Goal: Task Accomplishment & Management: Complete application form

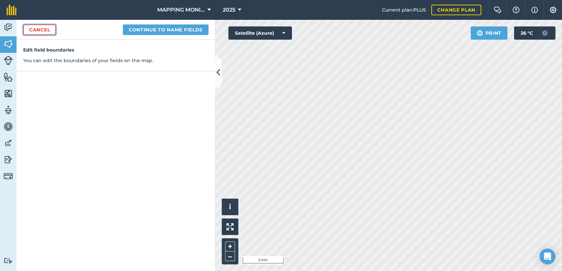
click at [40, 27] on link "Cancel" at bounding box center [39, 29] width 33 height 11
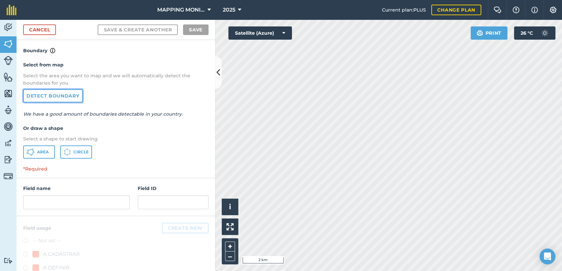
click at [42, 93] on link "Detect boundary" at bounding box center [53, 95] width 60 height 13
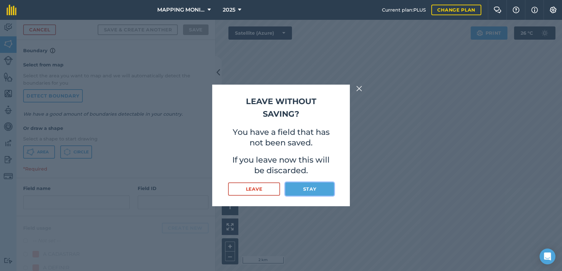
click at [310, 189] on button "Stay" at bounding box center [309, 189] width 49 height 13
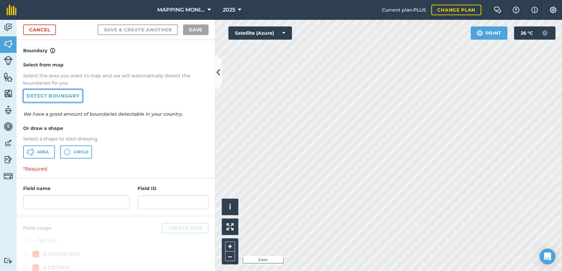
click at [49, 96] on link "Detect boundary" at bounding box center [53, 95] width 60 height 13
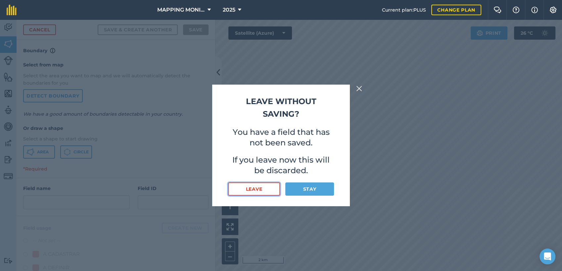
click at [253, 190] on button "Leave" at bounding box center [254, 189] width 52 height 13
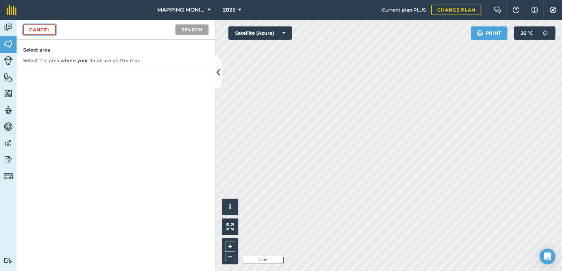
click at [48, 33] on link "Cancel" at bounding box center [39, 29] width 33 height 11
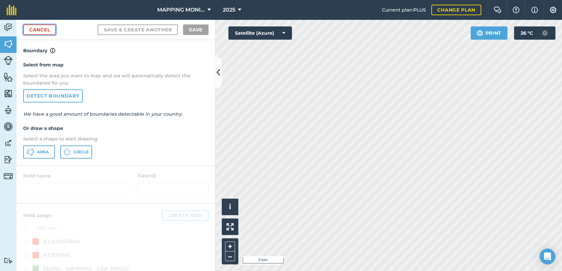
click at [48, 33] on link "Cancel" at bounding box center [39, 29] width 33 height 11
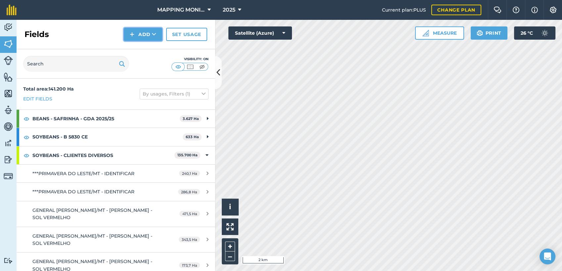
click at [153, 36] on icon at bounding box center [154, 34] width 4 height 7
click at [144, 50] on link "Draw" at bounding box center [143, 49] width 36 height 15
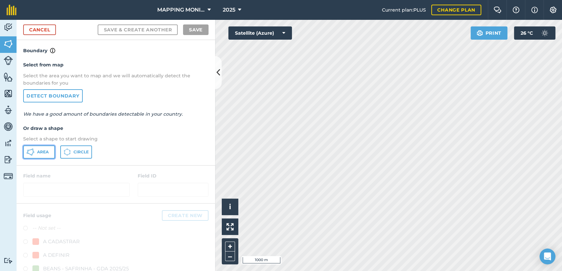
click at [40, 154] on span "Area" at bounding box center [43, 152] width 12 height 5
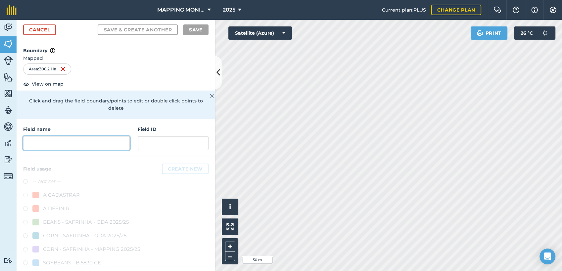
drag, startPoint x: 105, startPoint y: 143, endPoint x: 98, endPoint y: 142, distance: 7.4
click at [99, 143] on input "text" at bounding box center [76, 143] width 107 height 14
click at [69, 143] on input "text" at bounding box center [76, 143] width 107 height 14
paste input "PRIMAVERA DO LESTE/MT - FERNANDO CADORE - SAPE"
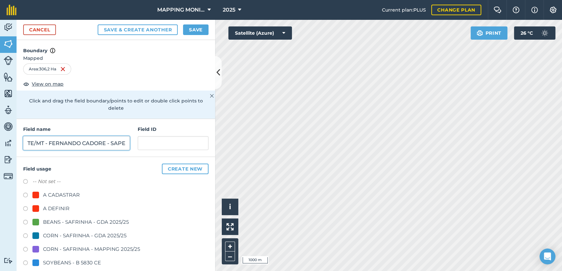
drag, startPoint x: 45, startPoint y: 143, endPoint x: 150, endPoint y: 140, distance: 104.7
click at [149, 140] on div "Field name PRIMAVERA DO LESTE/[GEOGRAPHIC_DATA] - [GEOGRAPHIC_DATA] ID" at bounding box center [116, 138] width 199 height 38
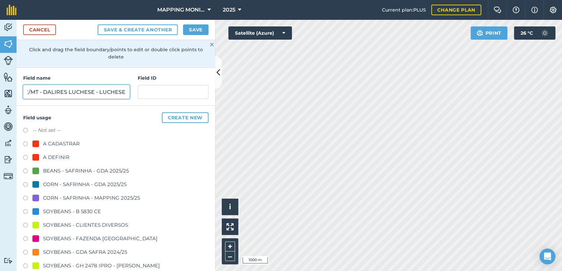
scroll to position [110, 0]
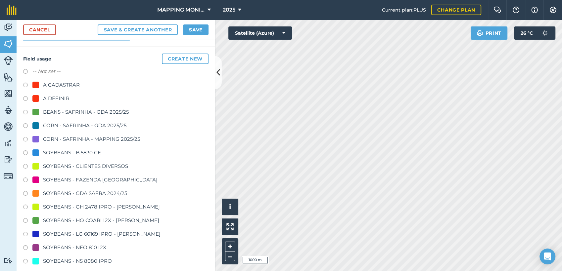
type input "PRIMAVERA DO LESTE/MT - DALIRES LUCHESE - LUCHESE"
click at [85, 166] on div "SOYBEANS - CLIENTES DIVERSOS" at bounding box center [85, 167] width 85 height 8
radio input "true"
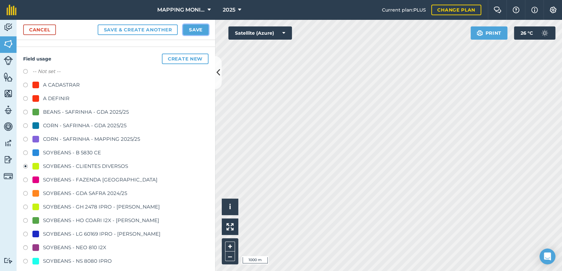
click at [189, 28] on button "Save" at bounding box center [195, 29] width 25 height 11
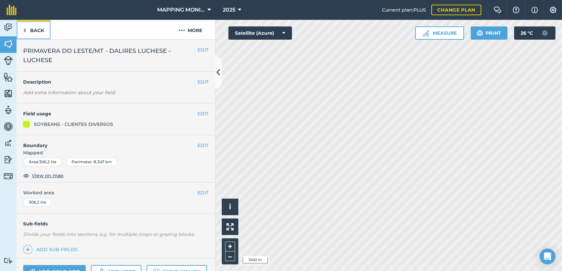
click at [45, 30] on link "Back" at bounding box center [34, 30] width 34 height 20
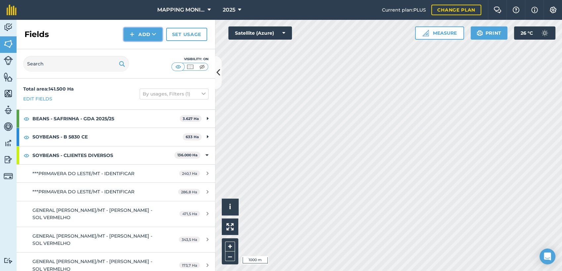
click at [154, 39] on button "Add" at bounding box center [143, 34] width 38 height 13
click at [152, 46] on link "Draw" at bounding box center [143, 49] width 36 height 15
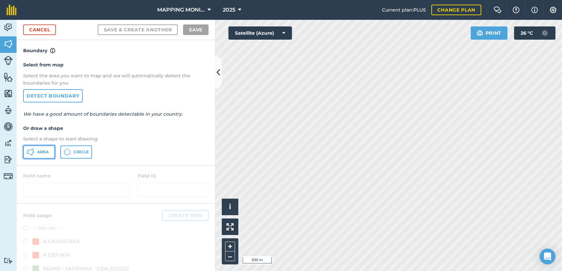
click at [46, 151] on span "Area" at bounding box center [43, 152] width 12 height 5
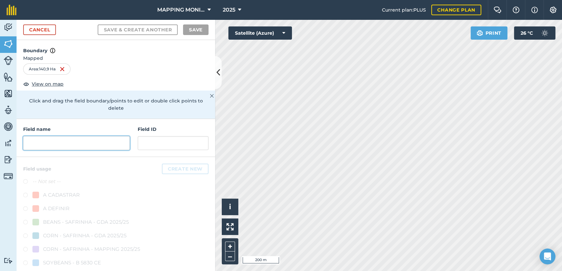
click at [83, 144] on input "text" at bounding box center [76, 143] width 107 height 14
paste input "PRIMAVERA DO LESTE/MT - FERNANDO CADORE - SAPE"
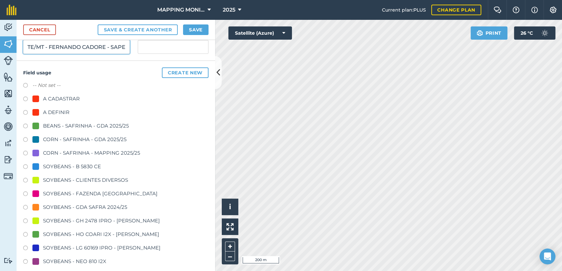
scroll to position [110, 0]
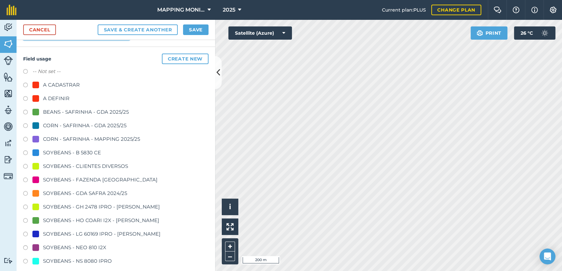
type input "PRIMAVERA DO LESTE/MT - FERNANDO CADORE - SAPE"
click at [77, 164] on div "SOYBEANS - CLIENTES DIVERSOS" at bounding box center [85, 167] width 85 height 8
radio input "true"
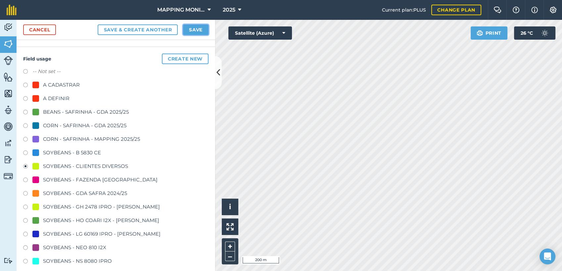
click at [199, 32] on button "Save" at bounding box center [195, 29] width 25 height 11
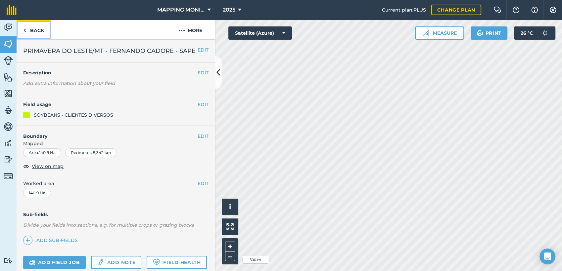
click at [42, 32] on link "Back" at bounding box center [34, 30] width 34 height 20
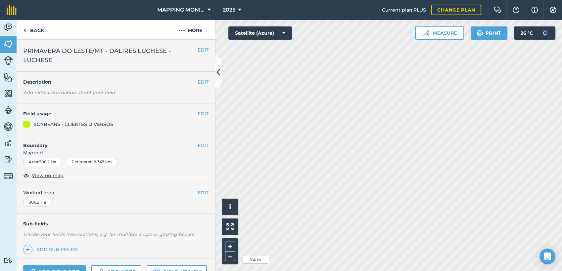
click at [119, 52] on span "PRIMAVERA DO LESTE/MT - DALIRES LUCHESE - LUCHESE" at bounding box center [110, 55] width 174 height 19
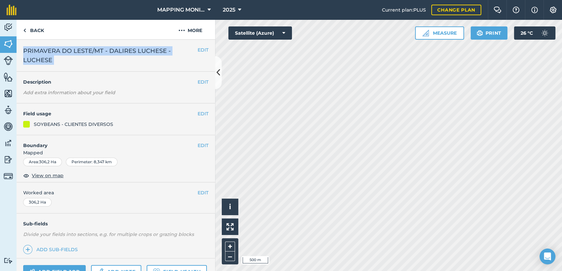
click at [119, 52] on span "PRIMAVERA DO LESTE/MT - DALIRES LUCHESE - LUCHESE" at bounding box center [110, 55] width 174 height 19
copy div "PRIMAVERA DO LESTE/MT - DALIRES LUCHESE - LUCHESE EDIT"
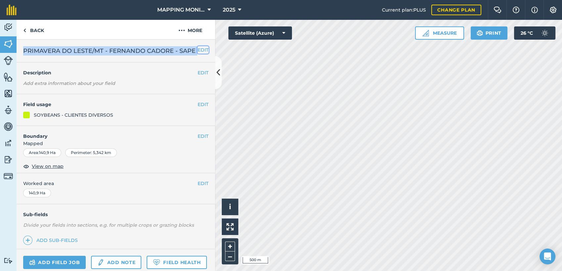
click at [198, 51] on button "EDIT" at bounding box center [203, 49] width 11 height 7
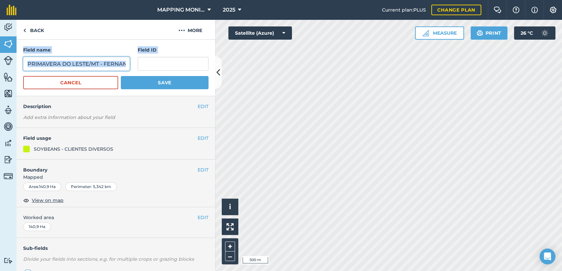
click at [93, 61] on input "PRIMAVERA DO LESTE/MT - FERNANDO CADORE - SAPE" at bounding box center [76, 64] width 107 height 14
paste input "[PERSON_NAME]"
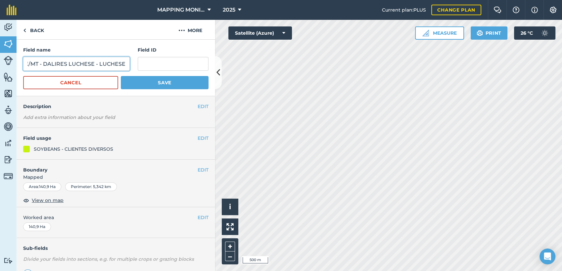
type input "PRIMAVERA DO LESTE/MT - DALIRES LUCHESE - LUCHESE"
click at [162, 83] on button "Save" at bounding box center [165, 82] width 88 height 13
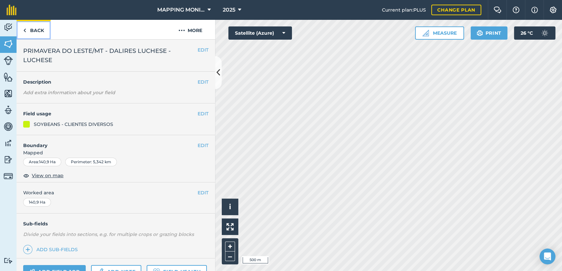
click at [39, 28] on link "Back" at bounding box center [34, 30] width 34 height 20
click at [35, 32] on link "Back" at bounding box center [34, 30] width 34 height 20
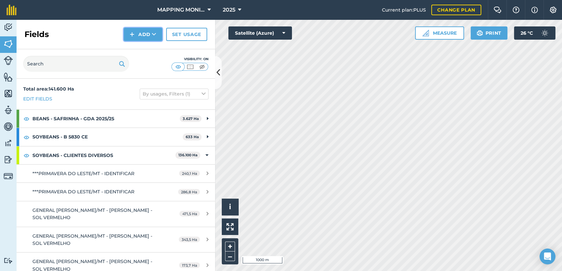
click at [147, 35] on button "Add" at bounding box center [143, 34] width 38 height 13
click at [149, 50] on link "Draw" at bounding box center [143, 49] width 36 height 15
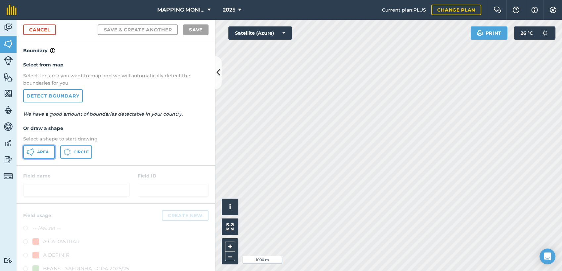
click at [37, 152] on span "Area" at bounding box center [43, 152] width 12 height 5
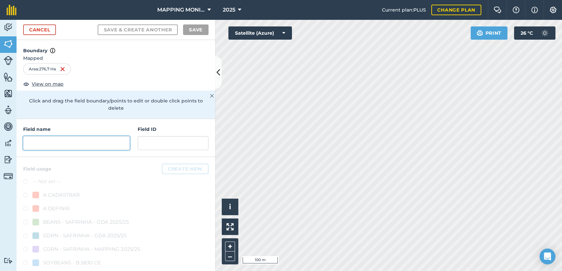
click at [98, 145] on input "text" at bounding box center [76, 143] width 107 height 14
paste input "PRIMAVERA DO LESTE/MT - DALIRES LUCHESE - LUCHESE"
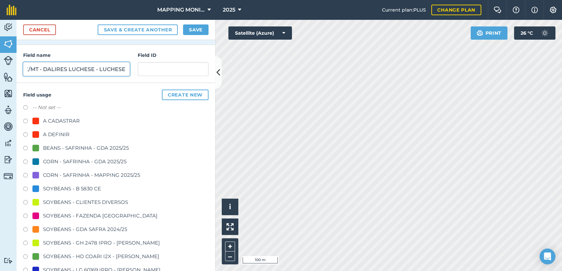
scroll to position [116, 0]
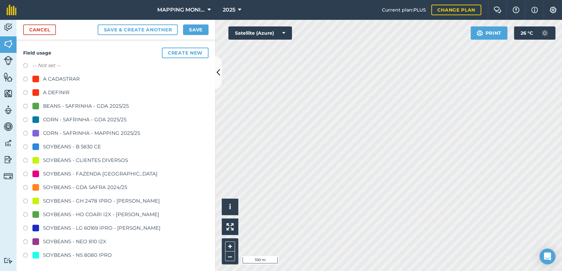
type input "PRIMAVERA DO LESTE/MT - DALIRES LUCHESE - LUCHESE"
click at [66, 160] on div "SOYBEANS - CLIENTES DIVERSOS" at bounding box center [85, 161] width 85 height 8
radio input "true"
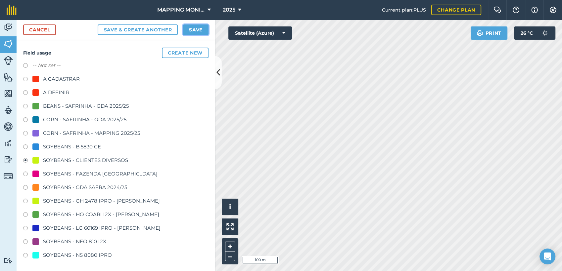
click at [205, 31] on button "Save" at bounding box center [195, 29] width 25 height 11
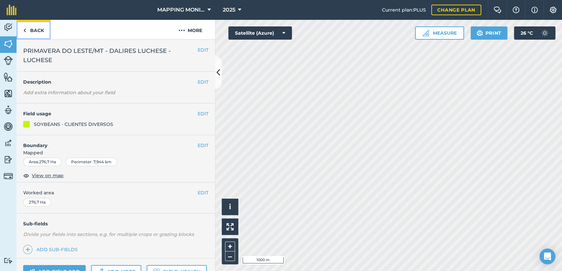
click at [42, 30] on link "Back" at bounding box center [34, 30] width 34 height 20
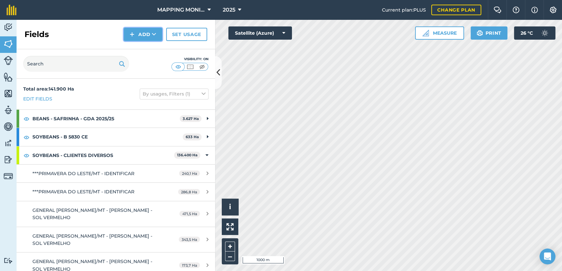
click at [159, 35] on button "Add" at bounding box center [143, 34] width 38 height 13
click at [146, 48] on link "Draw" at bounding box center [143, 49] width 36 height 15
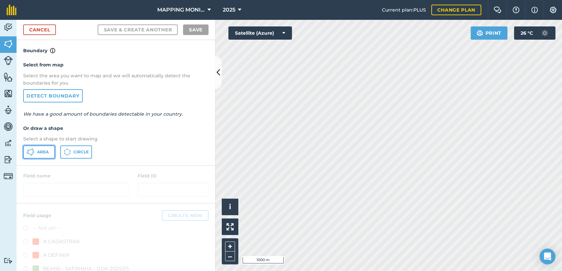
click at [31, 150] on icon at bounding box center [30, 152] width 8 height 8
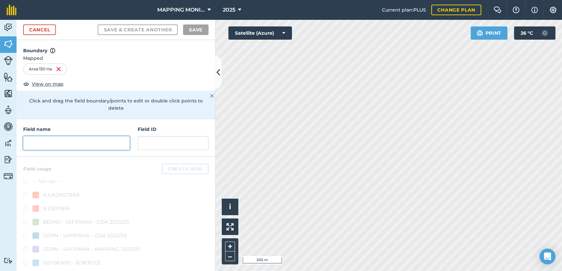
click at [62, 145] on input "text" at bounding box center [76, 143] width 107 height 14
paste input "PRIMAVERA DO LESTE/MT - DALIRES LUCHESE - LUCHESE"
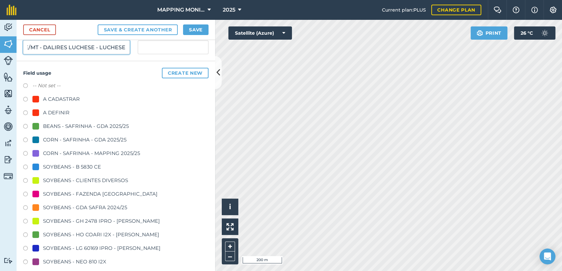
scroll to position [110, 0]
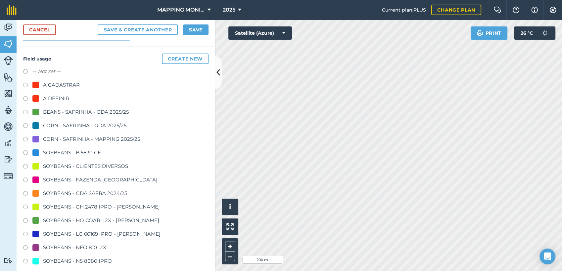
type input "PRIMAVERA DO LESTE/MT - DALIRES LUCHESE - LUCHESE"
click at [76, 167] on div "SOYBEANS - CLIENTES DIVERSOS" at bounding box center [85, 167] width 85 height 8
radio input "true"
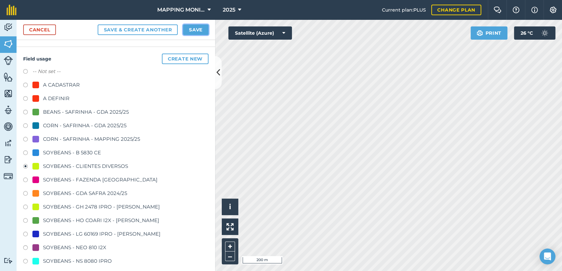
click at [205, 25] on button "Save" at bounding box center [195, 29] width 25 height 11
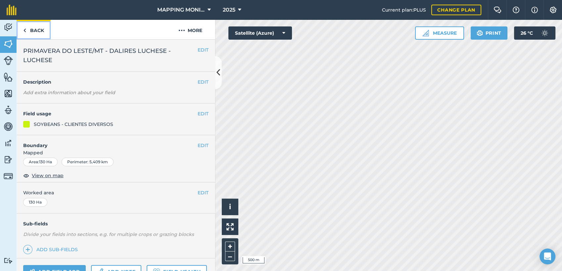
click at [34, 28] on link "Back" at bounding box center [34, 30] width 34 height 20
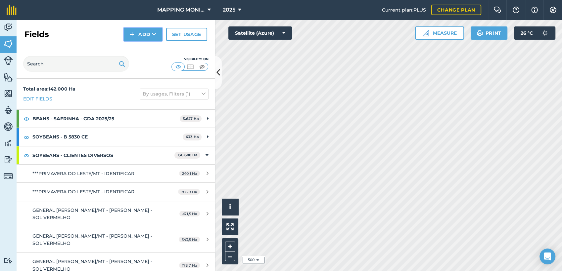
click at [148, 34] on button "Add" at bounding box center [143, 34] width 38 height 13
click at [154, 50] on link "Draw" at bounding box center [143, 49] width 36 height 15
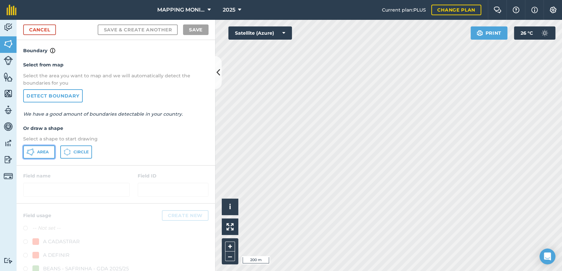
click at [53, 152] on button "Area" at bounding box center [39, 152] width 32 height 13
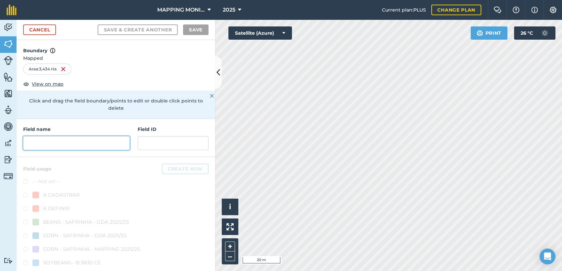
click at [56, 140] on input "text" at bounding box center [76, 143] width 107 height 14
paste input "PRIMAVERA DO LESTE/MT - DALIRES LUCHESE - LUCHESE"
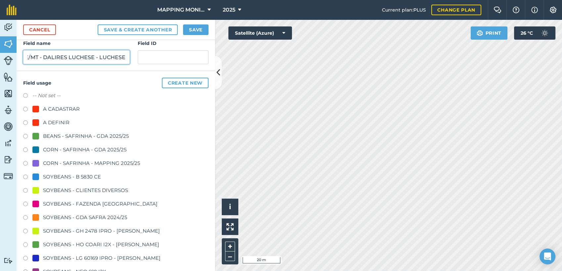
scroll to position [110, 0]
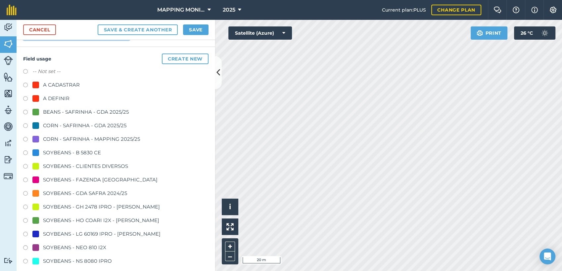
type input "PRIMAVERA DO LESTE/MT - DALIRES LUCHESE - LUCHESE"
click at [71, 164] on div "SOYBEANS - CLIENTES DIVERSOS" at bounding box center [85, 167] width 85 height 8
radio input "true"
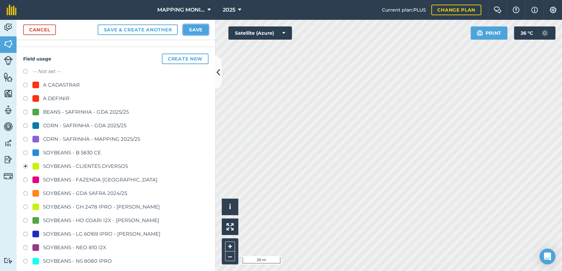
click at [198, 28] on button "Save" at bounding box center [195, 29] width 25 height 11
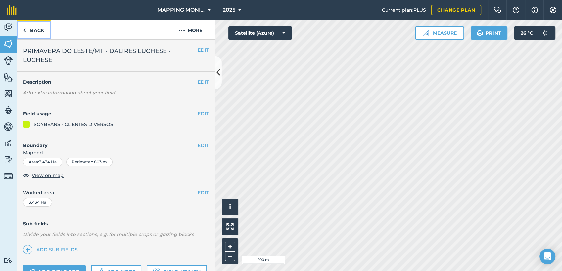
click at [39, 28] on link "Back" at bounding box center [34, 30] width 34 height 20
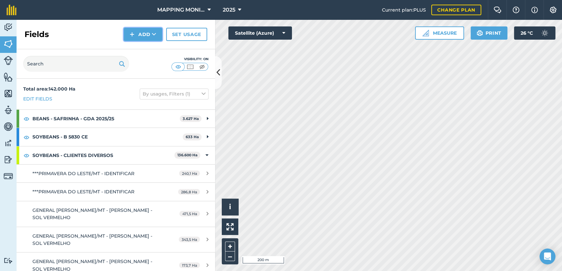
click at [133, 36] on img at bounding box center [132, 34] width 5 height 8
click at [133, 47] on link "Draw" at bounding box center [143, 49] width 36 height 15
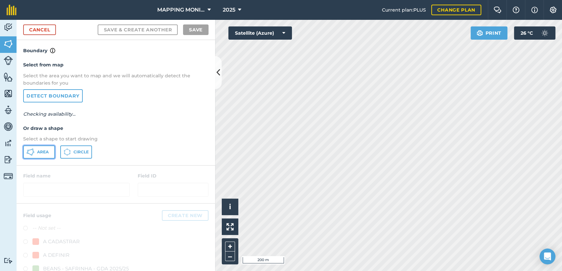
click at [45, 153] on span "Area" at bounding box center [43, 152] width 12 height 5
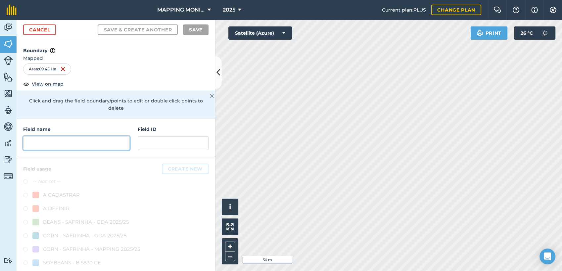
click at [80, 141] on input "text" at bounding box center [76, 143] width 107 height 14
paste input "PRIMAVERA DO LESTE/MT - DALIRES LUCHESE - LUCHESE"
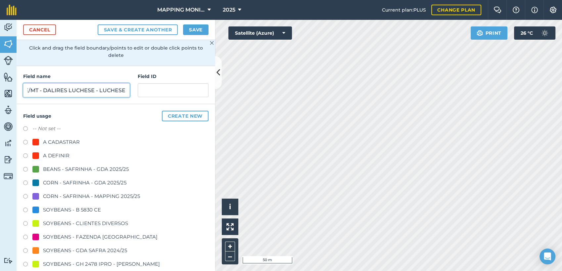
scroll to position [116, 0]
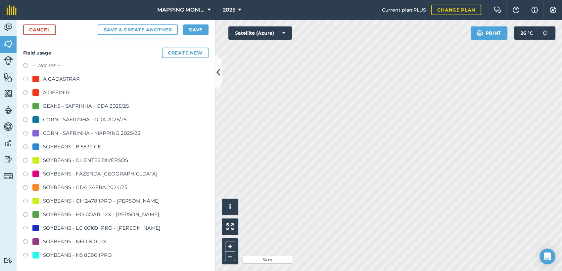
type input "PRIMAVERA DO LESTE/MT - DALIRES LUCHESE - LUCHESE"
click at [112, 163] on div "SOYBEANS - CLIENTES DIVERSOS" at bounding box center [85, 161] width 85 height 8
radio input "true"
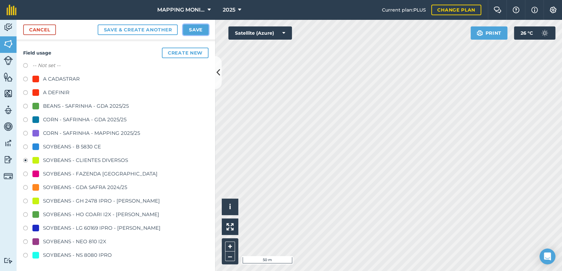
click at [195, 30] on button "Save" at bounding box center [195, 29] width 25 height 11
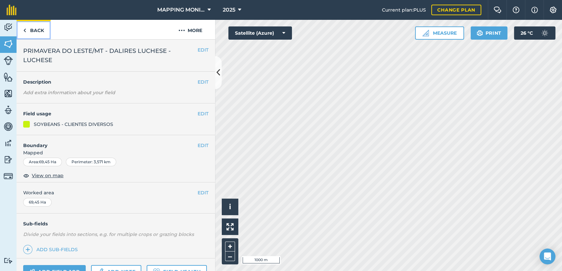
click at [32, 31] on link "Back" at bounding box center [34, 30] width 34 height 20
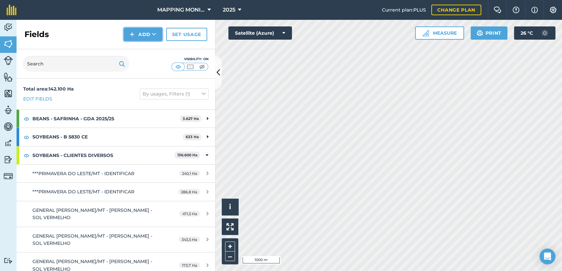
click at [150, 33] on button "Add" at bounding box center [143, 34] width 38 height 13
click at [151, 46] on link "Draw" at bounding box center [143, 49] width 36 height 15
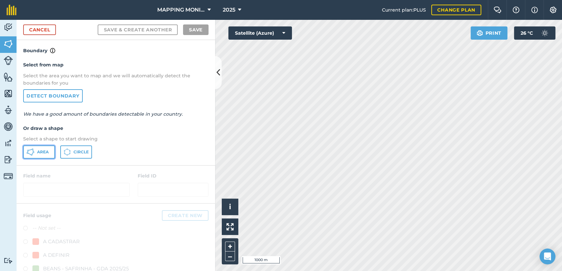
click at [33, 148] on icon at bounding box center [30, 152] width 8 height 8
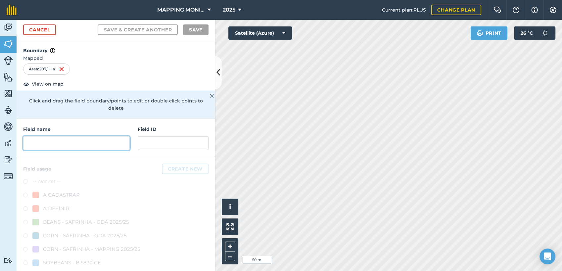
click at [106, 143] on input "text" at bounding box center [76, 143] width 107 height 14
paste input "PRIMAVERA DO LESTE/MT - DALIRES LUCHESE - LUCHESE"
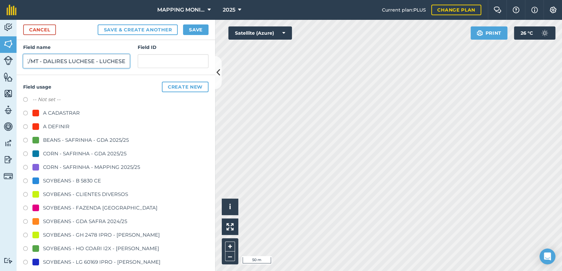
scroll to position [110, 0]
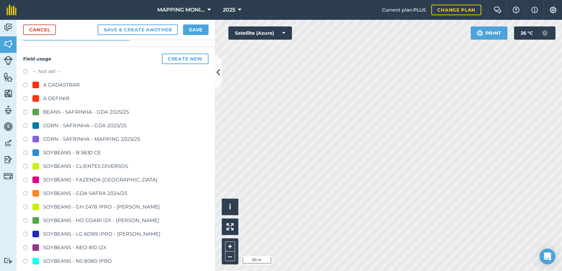
type input "PRIMAVERA DO LESTE/MT - DALIRES LUCHESE - LUCHESE"
click at [113, 166] on div "SOYBEANS - CLIENTES DIVERSOS" at bounding box center [85, 167] width 85 height 8
radio input "true"
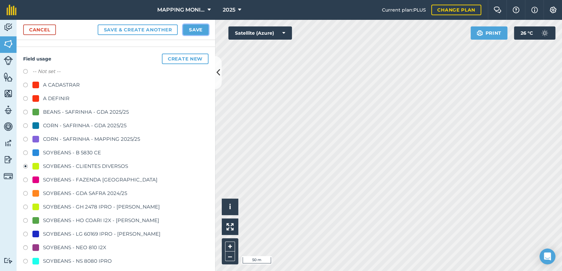
click at [204, 29] on button "Save" at bounding box center [195, 29] width 25 height 11
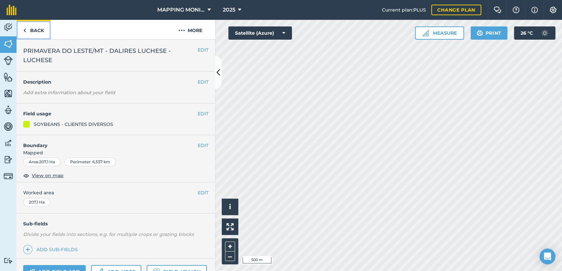
click at [37, 29] on link "Back" at bounding box center [34, 30] width 34 height 20
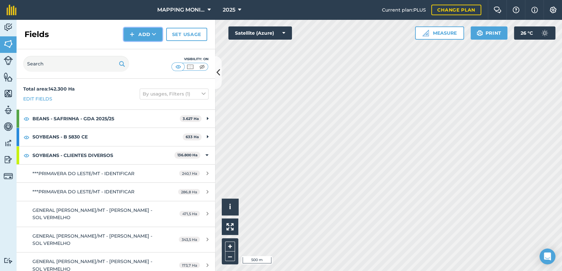
click at [157, 35] on button "Add" at bounding box center [143, 34] width 38 height 13
click at [157, 46] on link "Draw" at bounding box center [143, 49] width 36 height 15
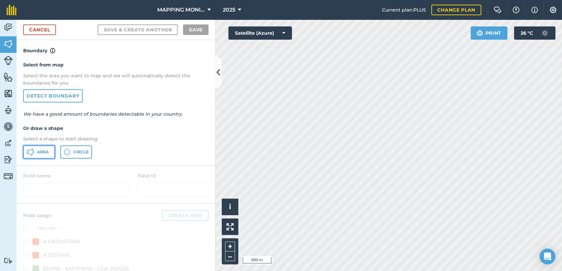
click at [41, 154] on span "Area" at bounding box center [43, 152] width 12 height 5
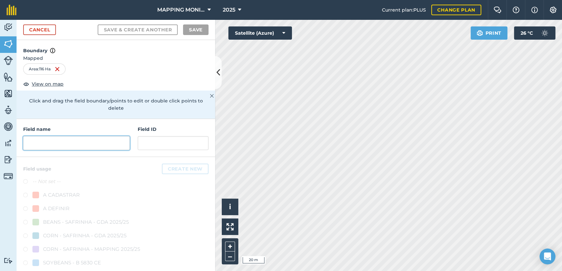
click at [101, 147] on input "text" at bounding box center [76, 143] width 107 height 14
paste input "PRIMAVERA DO LESTE/MT - DALIRES LUCHESE - LUCHESE"
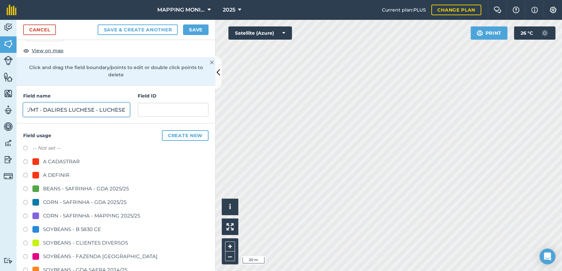
scroll to position [37, 0]
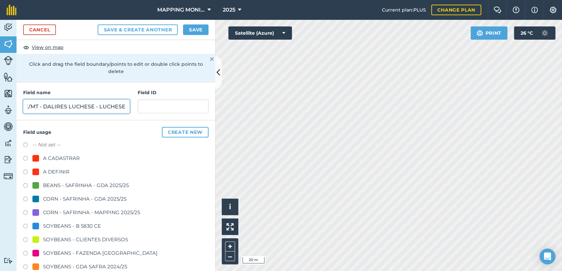
type input "PRIMAVERA DO LESTE/MT - DALIRES LUCHESE - LUCHESE"
click at [84, 240] on div "SOYBEANS - CLIENTES DIVERSOS" at bounding box center [85, 240] width 85 height 8
radio input "true"
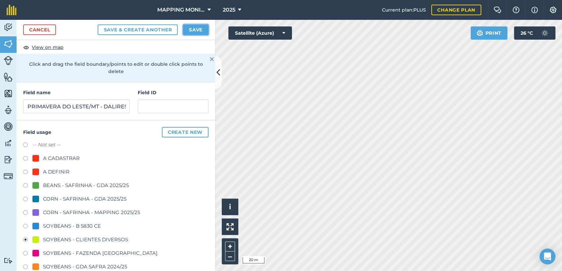
click at [193, 28] on button "Save" at bounding box center [195, 29] width 25 height 11
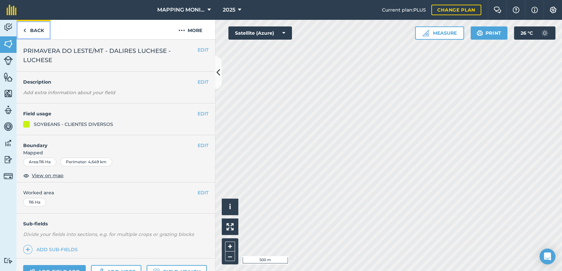
click at [41, 27] on link "Back" at bounding box center [34, 30] width 34 height 20
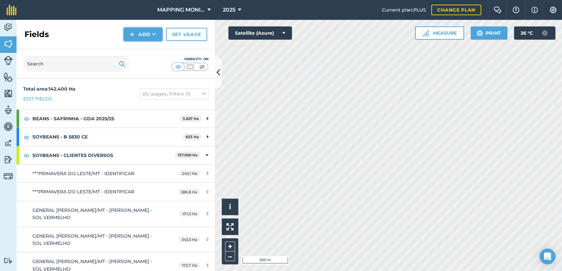
click at [156, 33] on icon at bounding box center [154, 34] width 4 height 7
click at [154, 48] on link "Draw" at bounding box center [143, 49] width 36 height 15
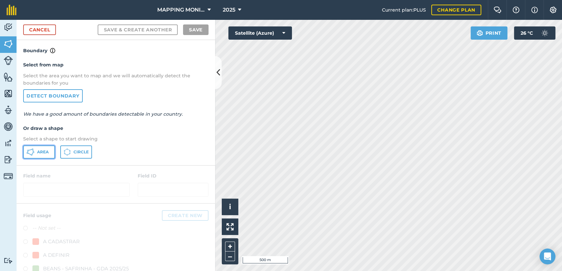
click at [46, 152] on span "Area" at bounding box center [43, 152] width 12 height 5
click at [477, 271] on html "MAPPING MONITORAMENTO AGRICOLA 2025 Current plan : PLUS Change plan Farm Chat H…" at bounding box center [281, 135] width 562 height 271
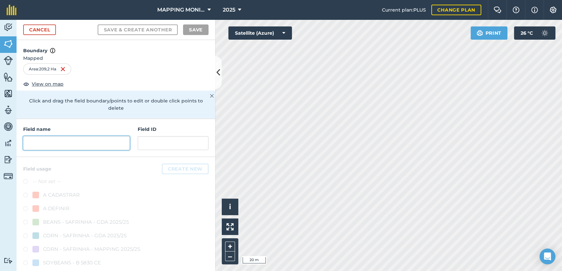
click at [67, 142] on input "text" at bounding box center [76, 143] width 107 height 14
paste input "PRIMAVERA DO LESTE/MT - DALIRES LUCHESE - LUCHESE"
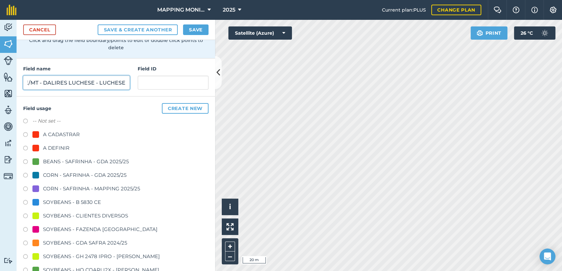
scroll to position [73, 0]
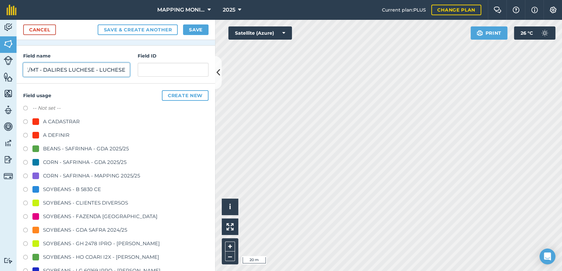
type input "PRIMAVERA DO LESTE/MT - DALIRES LUCHESE - LUCHESE"
click at [78, 205] on div "SOYBEANS - CLIENTES DIVERSOS" at bounding box center [85, 203] width 85 height 8
radio input "true"
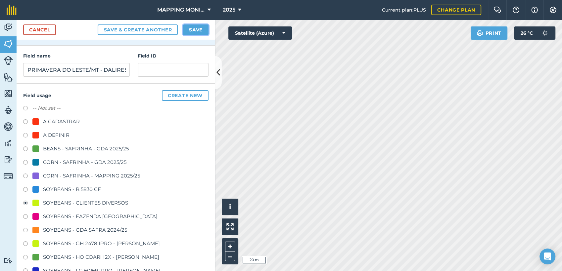
click at [206, 28] on button "Save" at bounding box center [195, 29] width 25 height 11
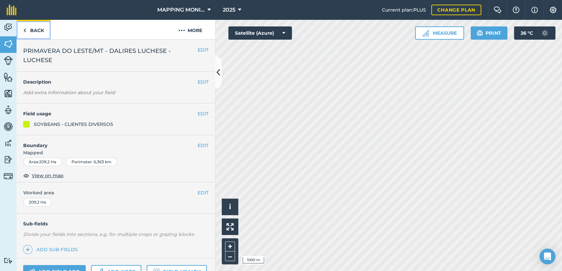
click at [41, 32] on link "Back" at bounding box center [34, 30] width 34 height 20
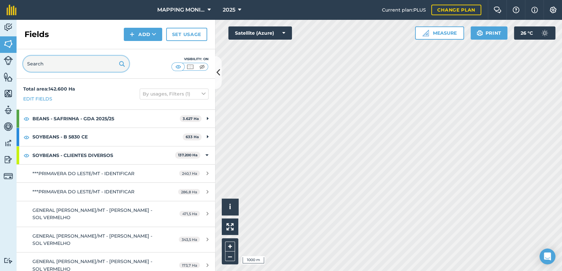
click at [48, 65] on input "text" at bounding box center [76, 64] width 106 height 16
paste input "PRIMAVERA DO LESTE/MT - DALIRES LUCHESE - LUCHESE"
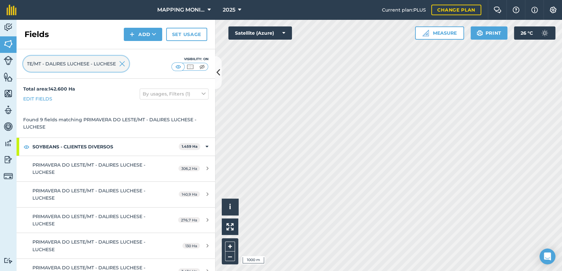
type input "PRIMAVERA DO LESTE/MT - DALIRES LUCHESE - LUCHESE"
click at [123, 64] on img at bounding box center [122, 64] width 6 height 8
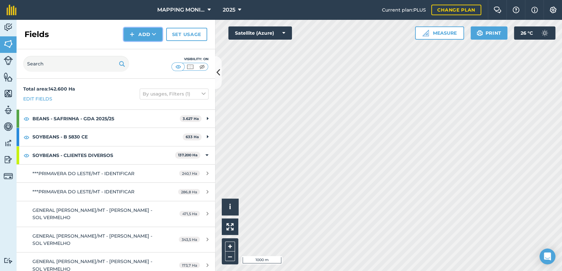
click at [140, 32] on button "Add" at bounding box center [143, 34] width 38 height 13
click at [150, 47] on link "Draw" at bounding box center [143, 49] width 36 height 15
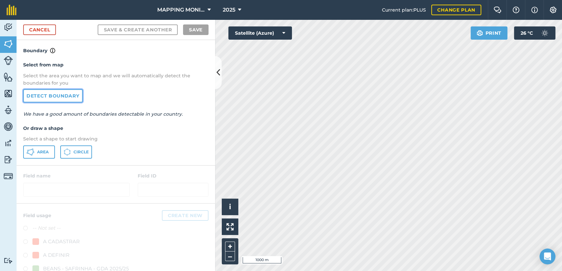
click at [70, 97] on link "Detect boundary" at bounding box center [53, 95] width 60 height 13
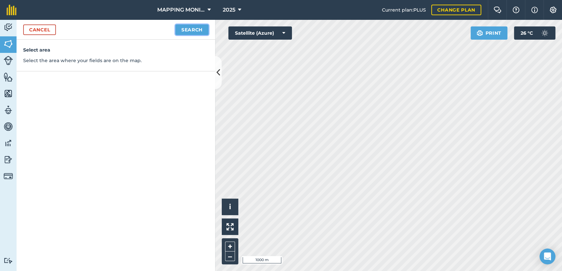
click at [203, 28] on button "Search" at bounding box center [191, 29] width 33 height 11
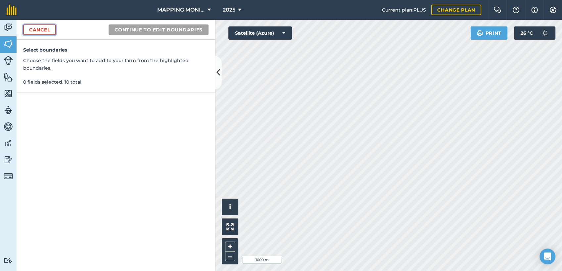
click at [28, 30] on link "Cancel" at bounding box center [39, 29] width 33 height 11
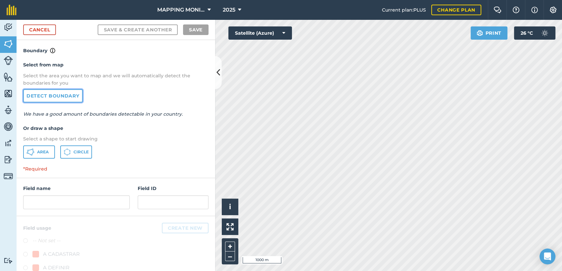
click at [57, 91] on link "Detect boundary" at bounding box center [53, 95] width 60 height 13
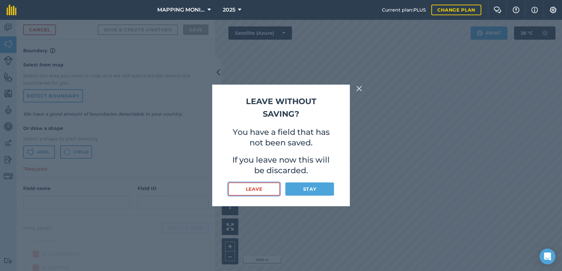
click at [269, 188] on button "Leave" at bounding box center [254, 189] width 52 height 13
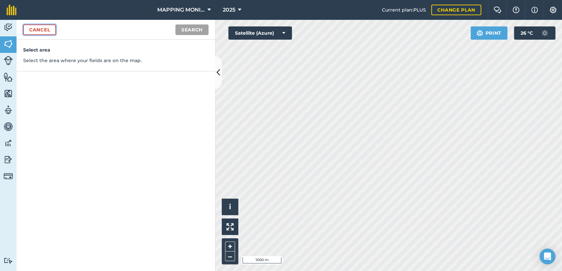
click at [38, 34] on link "Cancel" at bounding box center [39, 29] width 33 height 11
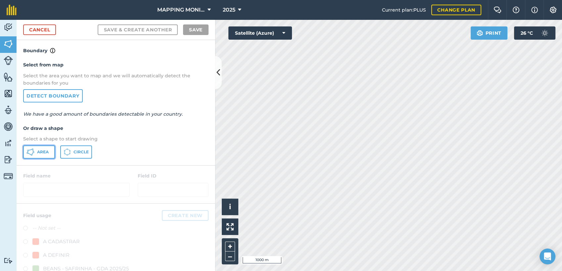
click at [41, 155] on button "Area" at bounding box center [39, 152] width 32 height 13
click at [186, 150] on div "Activity Fields Livestock Features Maps Team Vehicles Data Reporting Billing Tu…" at bounding box center [281, 146] width 562 height 252
click at [401, 271] on html "MAPPING MONITORAMENTO AGRICOLA 2025 Current plan : PLUS Change plan Farm Chat H…" at bounding box center [281, 135] width 562 height 271
click at [403, 271] on html "MAPPING MONITORAMENTO AGRICOLA 2025 Current plan : PLUS Change plan Farm Chat H…" at bounding box center [281, 135] width 562 height 271
click at [441, 271] on html "MAPPING MONITORAMENTO AGRICOLA 2025 Current plan : PLUS Change plan Farm Chat H…" at bounding box center [281, 135] width 562 height 271
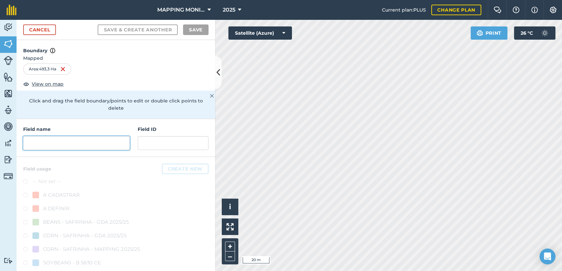
click at [89, 142] on input "text" at bounding box center [76, 143] width 107 height 14
paste input "PRIMAVERA DO LESTE/MT - DALIRES LUCHESE - LUCHESE"
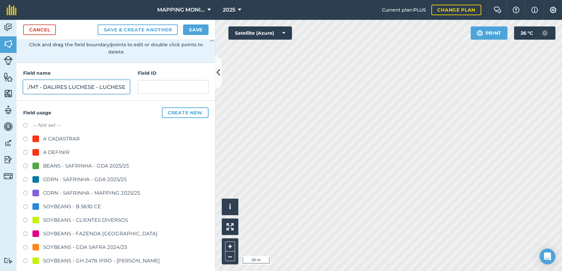
scroll to position [73, 0]
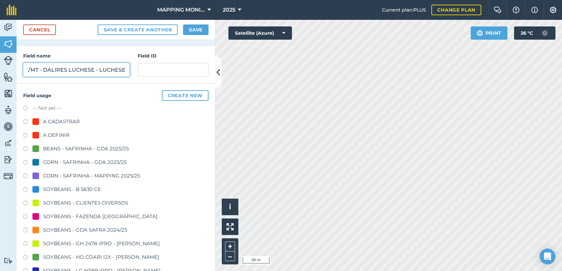
type input "PRIMAVERA DO LESTE/MT - DALIRES LUCHESE - LUCHESE"
click at [93, 203] on div "SOYBEANS - CLIENTES DIVERSOS" at bounding box center [85, 203] width 85 height 8
radio input "true"
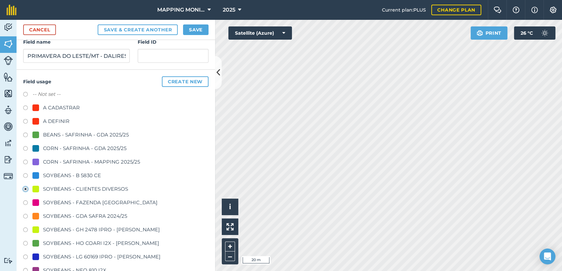
scroll to position [110, 0]
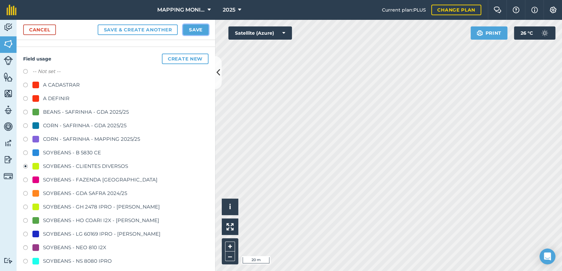
click at [194, 30] on button "Save" at bounding box center [195, 29] width 25 height 11
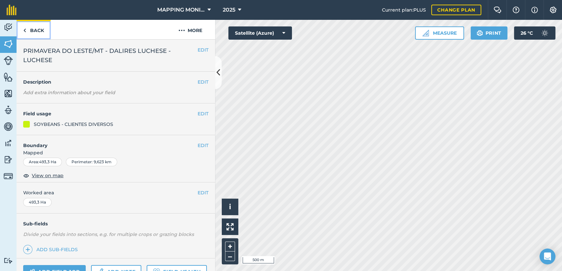
click at [33, 30] on link "Back" at bounding box center [34, 30] width 34 height 20
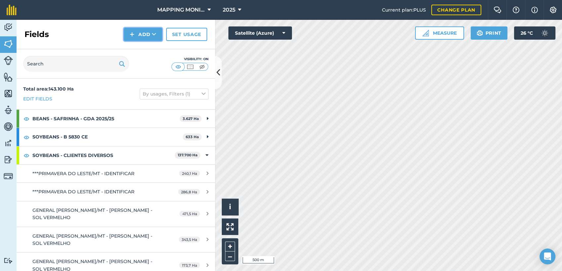
click at [145, 36] on button "Add" at bounding box center [143, 34] width 38 height 13
click at [150, 50] on link "Draw" at bounding box center [143, 49] width 36 height 15
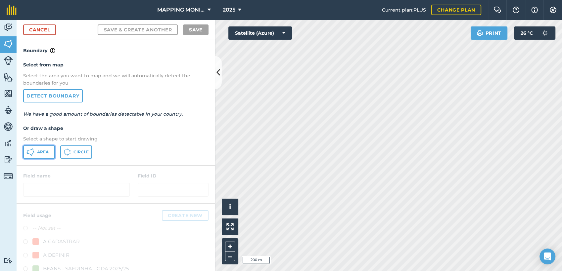
click at [34, 152] on button "Area" at bounding box center [39, 152] width 32 height 13
click at [375, 271] on html "MAPPING MONITORAMENTO AGRICOLA 2025 Current plan : PLUS Change plan Farm Chat H…" at bounding box center [281, 135] width 562 height 271
click at [409, 271] on html "MAPPING MONITORAMENTO AGRICOLA 2025 Current plan : PLUS Change plan Farm Chat H…" at bounding box center [281, 135] width 562 height 271
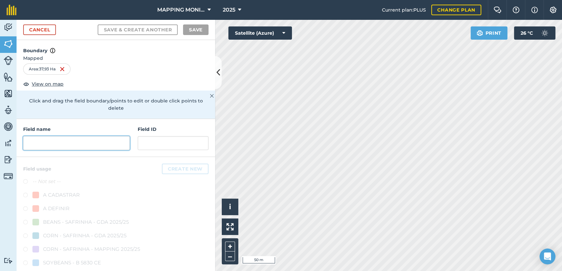
click at [100, 141] on input "text" at bounding box center [76, 143] width 107 height 14
paste input "PRIMAVERA DO LESTE/MT - DALIRES LUCHESE - LUCHESE"
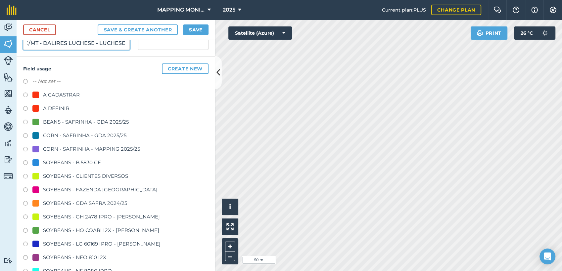
scroll to position [110, 0]
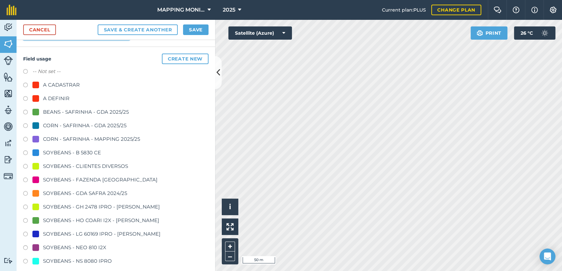
type input "PRIMAVERA DO LESTE/MT - DALIRES LUCHESE - LUCHESE"
click at [102, 169] on div "SOYBEANS - CLIENTES DIVERSOS" at bounding box center [85, 167] width 85 height 8
radio input "true"
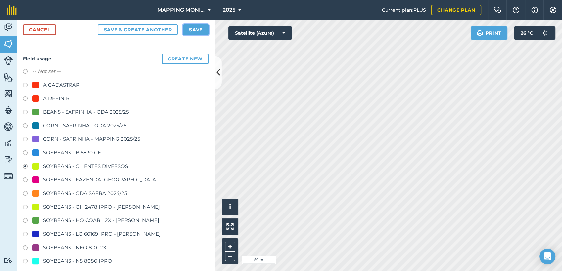
click at [197, 28] on button "Save" at bounding box center [195, 29] width 25 height 11
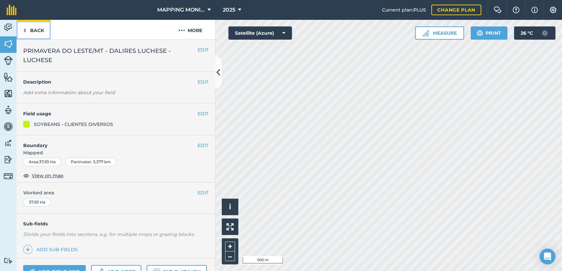
click at [35, 34] on link "Back" at bounding box center [34, 30] width 34 height 20
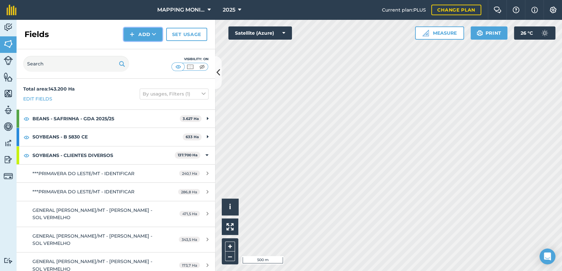
click at [128, 33] on button "Add" at bounding box center [143, 34] width 38 height 13
click at [142, 51] on link "Draw" at bounding box center [143, 49] width 36 height 15
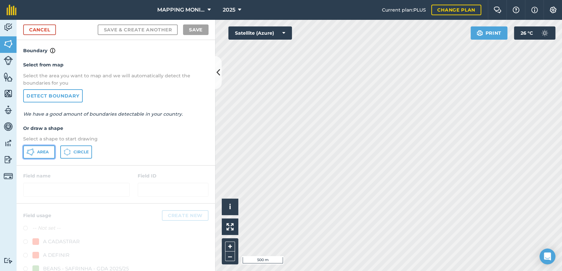
click at [46, 150] on span "Area" at bounding box center [43, 152] width 12 height 5
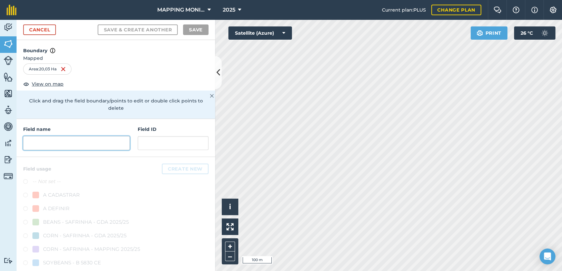
click at [113, 144] on input "text" at bounding box center [76, 143] width 107 height 14
paste input "PRIMAVERA DO LESTE/MT - DALIRES LUCHESE - LUCHESE"
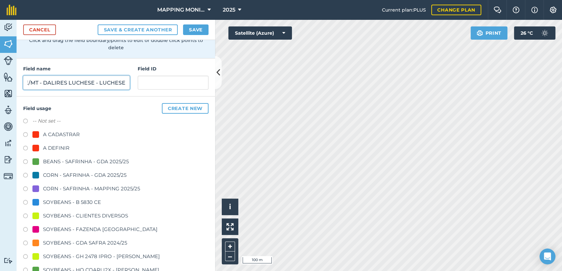
scroll to position [73, 0]
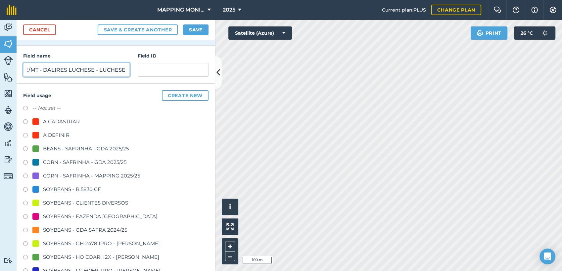
type input "PRIMAVERA DO LESTE/MT - DALIRES LUCHESE - LUCHESE"
click at [95, 203] on div "SOYBEANS - CLIENTES DIVERSOS" at bounding box center [85, 203] width 85 height 8
radio input "true"
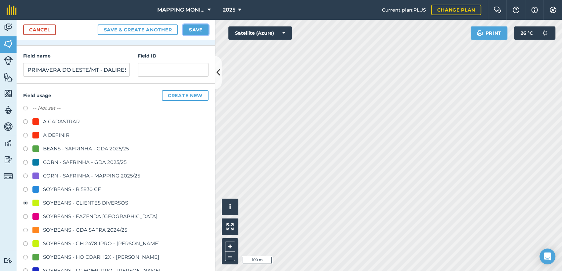
click at [189, 30] on button "Save" at bounding box center [195, 29] width 25 height 11
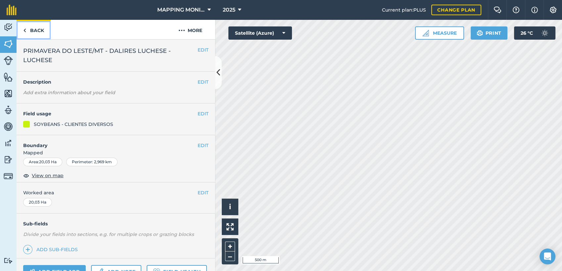
click at [39, 26] on link "Back" at bounding box center [34, 30] width 34 height 20
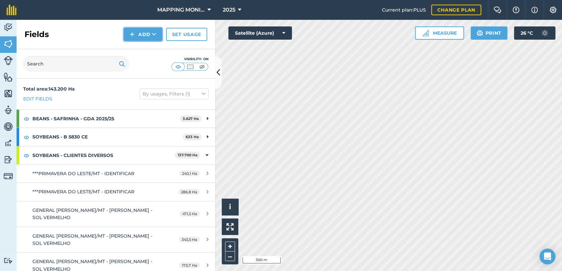
click at [154, 32] on icon at bounding box center [154, 34] width 4 height 7
click at [152, 49] on link "Draw" at bounding box center [143, 49] width 36 height 15
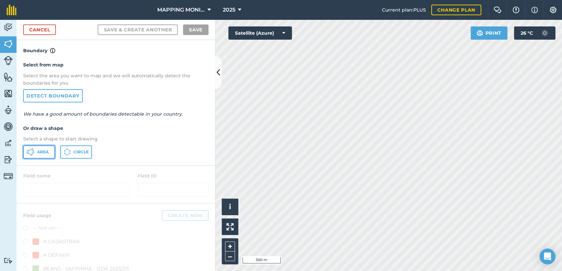
click at [47, 150] on span "Area" at bounding box center [43, 152] width 12 height 5
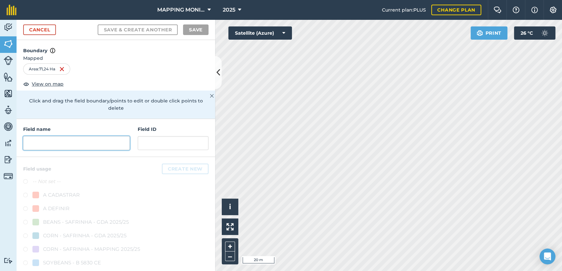
click at [75, 144] on input "text" at bounding box center [76, 143] width 107 height 14
paste input "PRIMAVERA DO LESTE/MT - DALIRES LUCHESE - LUCHESE"
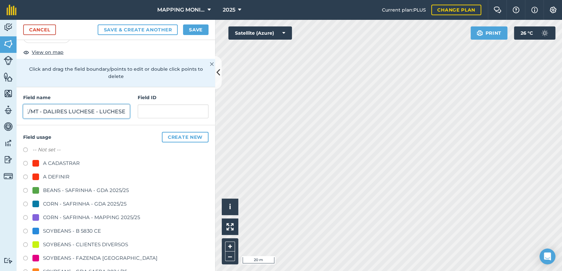
scroll to position [37, 0]
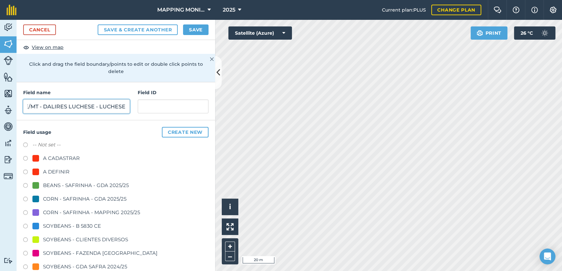
type input "PRIMAVERA DO LESTE/MT - DALIRES LUCHESE - LUCHESE"
click at [97, 230] on div "SOYBEANS - B 5830 CE" at bounding box center [115, 227] width 185 height 10
click at [103, 240] on div "SOYBEANS - CLIENTES DIVERSOS" at bounding box center [85, 240] width 85 height 8
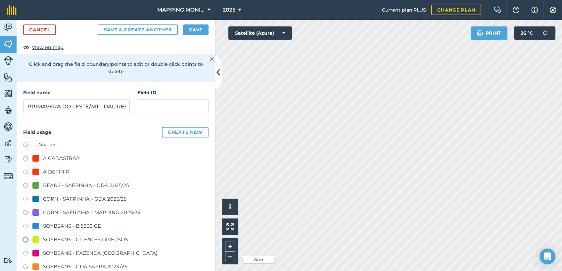
radio input "true"
click at [192, 29] on button "Save" at bounding box center [195, 29] width 25 height 11
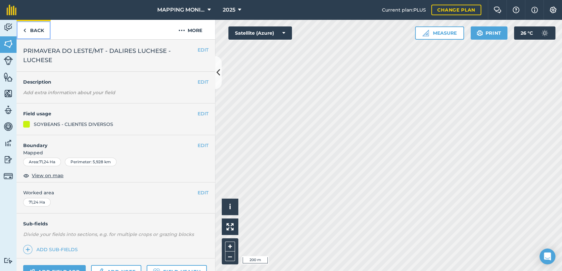
click at [32, 32] on link "Back" at bounding box center [34, 30] width 34 height 20
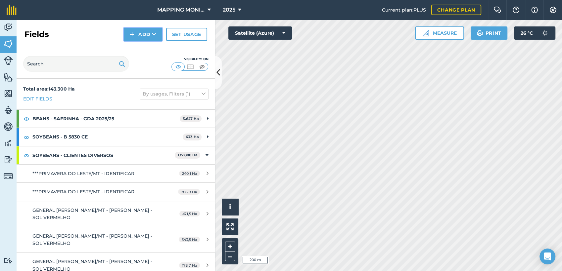
click at [145, 32] on button "Add" at bounding box center [143, 34] width 38 height 13
click at [153, 51] on link "Draw" at bounding box center [143, 49] width 36 height 15
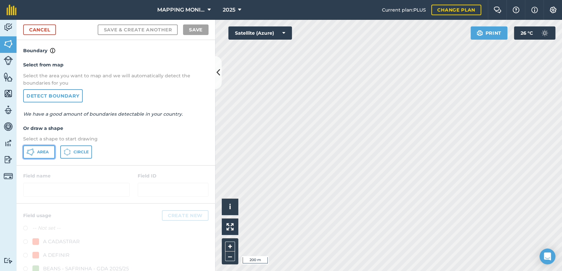
click at [45, 147] on button "Area" at bounding box center [39, 152] width 32 height 13
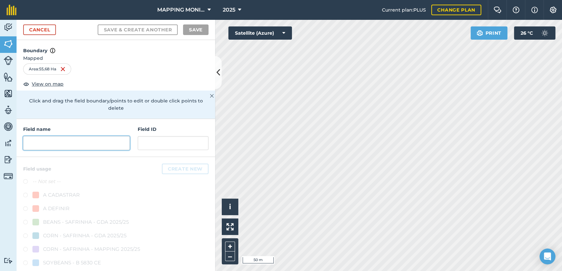
click at [101, 142] on input "text" at bounding box center [76, 143] width 107 height 14
paste input "PRIMAVERA DO LESTE/MT - DALIRES LUCHESE - LUCHESE"
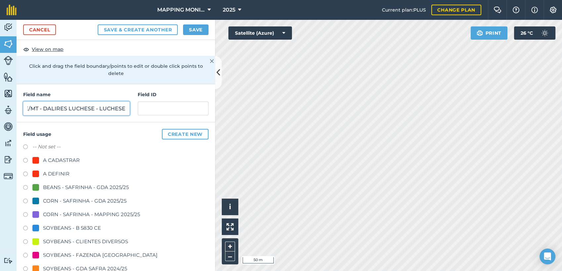
scroll to position [73, 0]
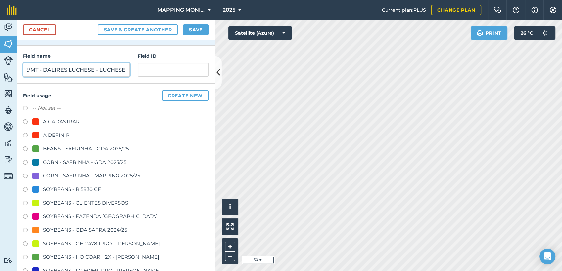
type input "PRIMAVERA DO LESTE/MT - DALIRES LUCHESE - LUCHESE"
click at [99, 200] on div "SOYBEANS - CLIENTES DIVERSOS" at bounding box center [85, 203] width 85 height 8
radio input "true"
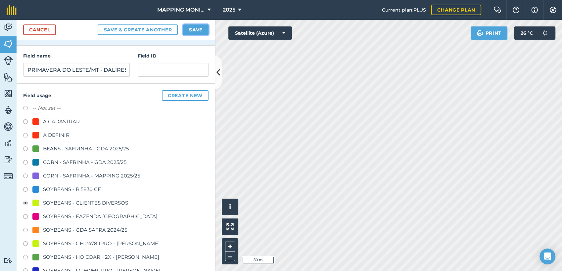
click at [197, 28] on button "Save" at bounding box center [195, 29] width 25 height 11
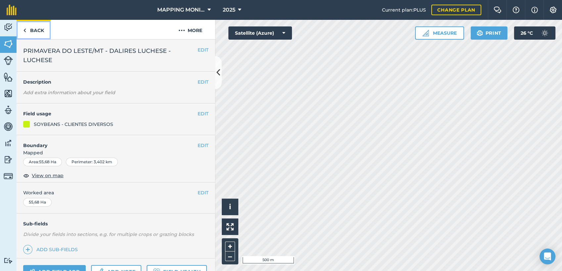
click at [30, 30] on link "Back" at bounding box center [34, 30] width 34 height 20
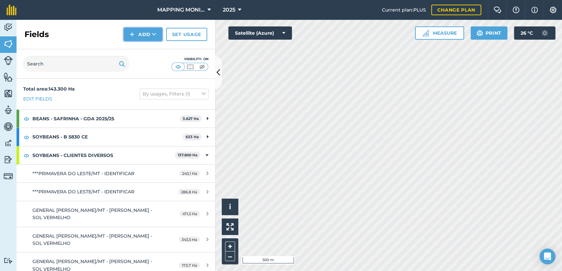
click at [146, 33] on button "Add" at bounding box center [143, 34] width 38 height 13
click at [143, 52] on link "Draw" at bounding box center [143, 49] width 36 height 15
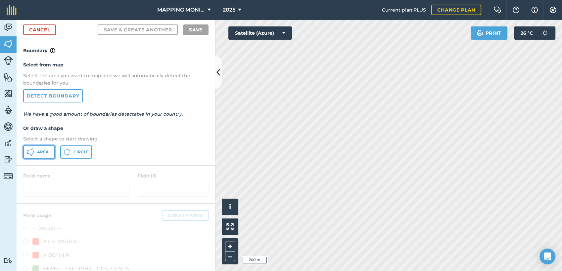
click at [44, 152] on span "Area" at bounding box center [43, 152] width 12 height 5
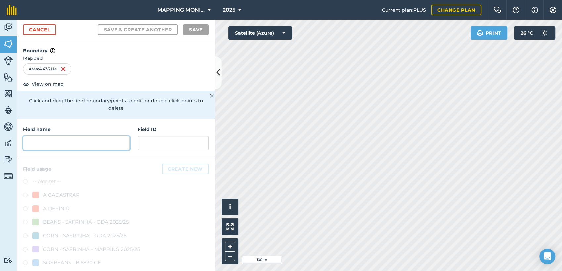
click at [95, 142] on input "text" at bounding box center [76, 143] width 107 height 14
paste input "PRIMAVERA DO LESTE/MT - DALIRES LUCHESE - LUCHESE"
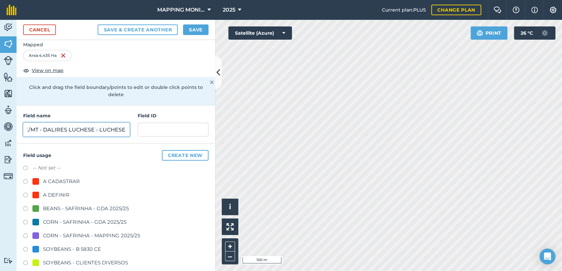
scroll to position [37, 0]
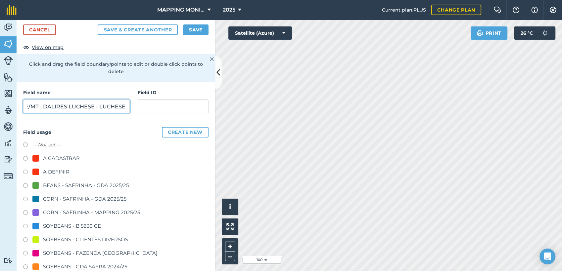
type input "PRIMAVERA DO LESTE/MT - DALIRES LUCHESE - LUCHESE"
click at [93, 236] on div "SOYBEANS - CLIENTES DIVERSOS" at bounding box center [85, 240] width 85 height 8
radio input "true"
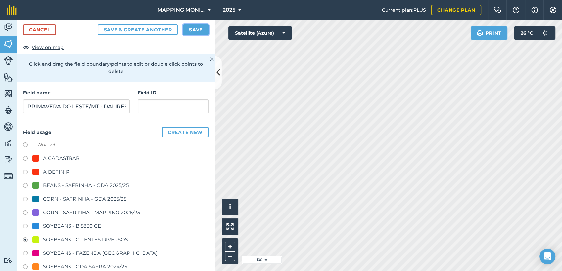
click at [193, 34] on button "Save" at bounding box center [195, 29] width 25 height 11
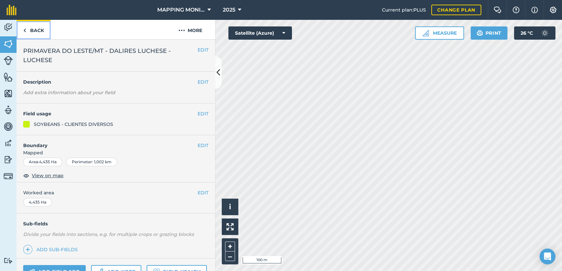
click at [32, 30] on link "Back" at bounding box center [34, 30] width 34 height 20
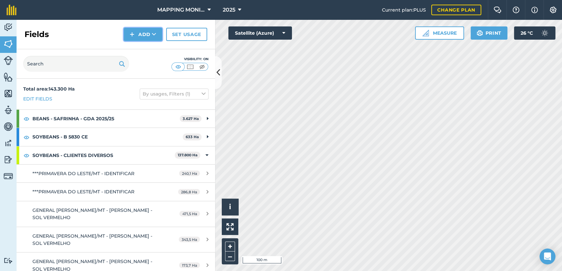
click at [141, 36] on button "Add" at bounding box center [143, 34] width 38 height 13
click at [153, 46] on link "Draw" at bounding box center [143, 49] width 36 height 15
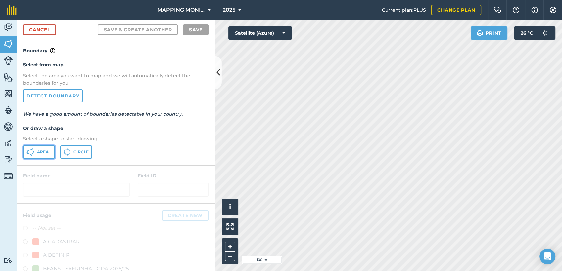
click at [48, 154] on span "Area" at bounding box center [43, 152] width 12 height 5
click at [231, 206] on div "Click to start drawing i © 2025 TomTom, Microsoft 20 m + –" at bounding box center [388, 146] width 347 height 252
click at [562, 76] on html "MAPPING MONITORAMENTO AGRICOLA 2025 Current plan : PLUS Change plan Farm Chat H…" at bounding box center [281, 135] width 562 height 271
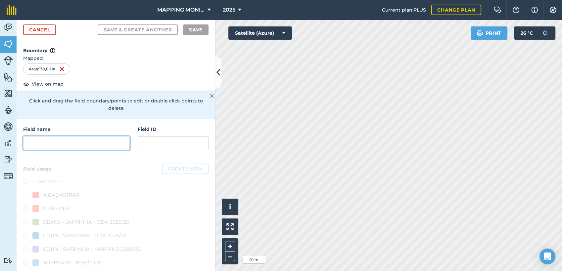
click at [109, 141] on input "text" at bounding box center [76, 143] width 107 height 14
paste input "PRIMAVERA DO LESTE/MT - DALIRES LUCHESE - LUCHESE"
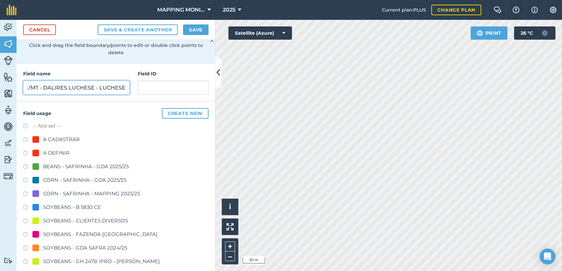
scroll to position [73, 0]
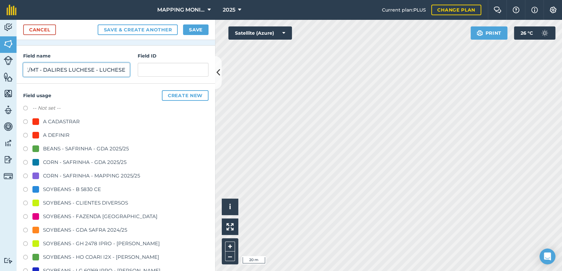
type input "PRIMAVERA DO LESTE/MT - DALIRES LUCHESE - LUCHESE"
click at [105, 201] on div "SOYBEANS - CLIENTES DIVERSOS" at bounding box center [85, 203] width 85 height 8
radio input "true"
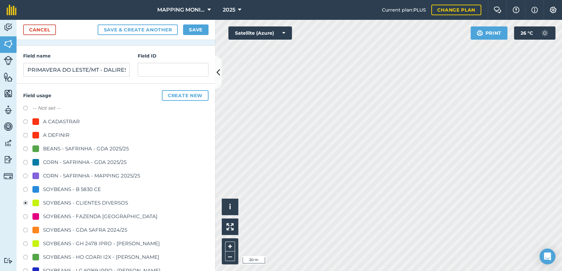
click at [193, 26] on div "Cancel Save & Create Another Save" at bounding box center [116, 30] width 199 height 20
click at [193, 28] on button "Save" at bounding box center [195, 29] width 25 height 11
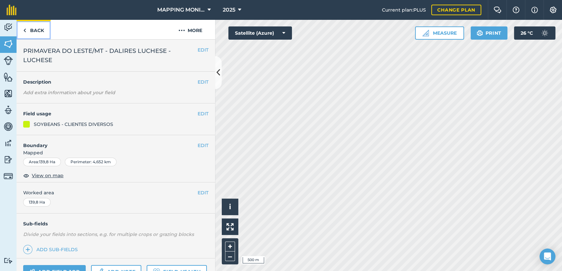
click at [37, 29] on link "Back" at bounding box center [34, 30] width 34 height 20
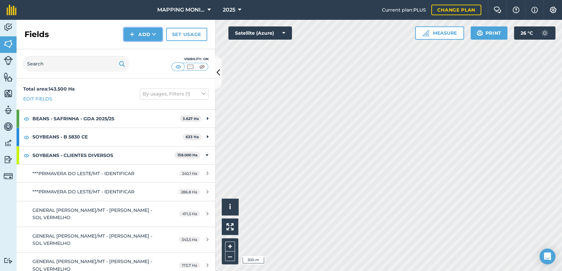
click at [145, 30] on button "Add" at bounding box center [143, 34] width 38 height 13
click at [137, 49] on link "Draw" at bounding box center [143, 49] width 36 height 15
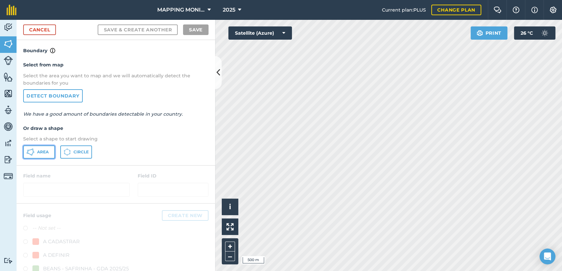
drag, startPoint x: 42, startPoint y: 154, endPoint x: 151, endPoint y: 155, distance: 108.6
click at [42, 154] on span "Area" at bounding box center [43, 152] width 12 height 5
click at [191, 121] on div "Activity Fields Livestock Features Maps Team Vehicles Data Reporting Billing Tu…" at bounding box center [281, 146] width 562 height 252
click at [273, 271] on html "MAPPING MONITORAMENTO AGRICOLA 2025 Current plan : PLUS Change plan Farm Chat H…" at bounding box center [281, 135] width 562 height 271
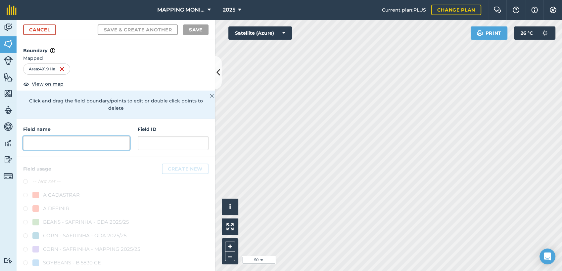
click at [39, 146] on input "text" at bounding box center [76, 143] width 107 height 14
paste input "PRIMAVERA DO LESTE/MT - DALIRES LUCHESE - LUCHESE"
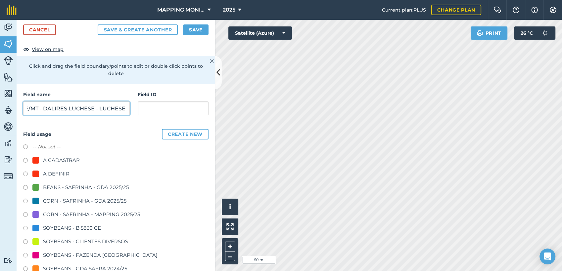
scroll to position [37, 0]
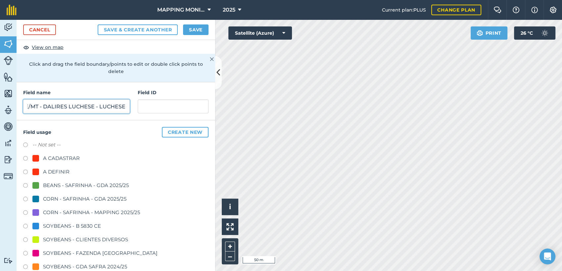
type input "PRIMAVERA DO LESTE/MT - DALIRES LUCHESE - LUCHESE"
click at [72, 238] on div "SOYBEANS - CLIENTES DIVERSOS" at bounding box center [85, 240] width 85 height 8
radio input "true"
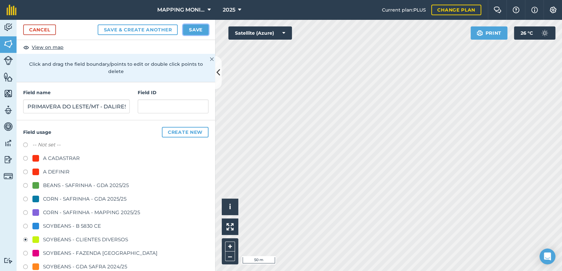
click at [201, 29] on button "Save" at bounding box center [195, 29] width 25 height 11
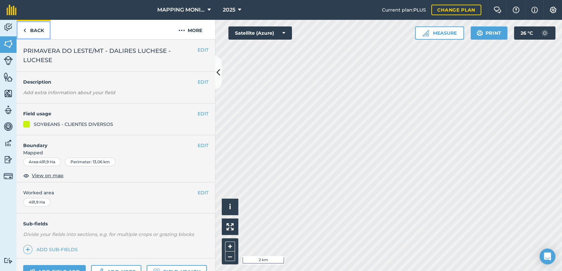
click at [34, 28] on link "Back" at bounding box center [34, 30] width 34 height 20
